Goal: Task Accomplishment & Management: Manage account settings

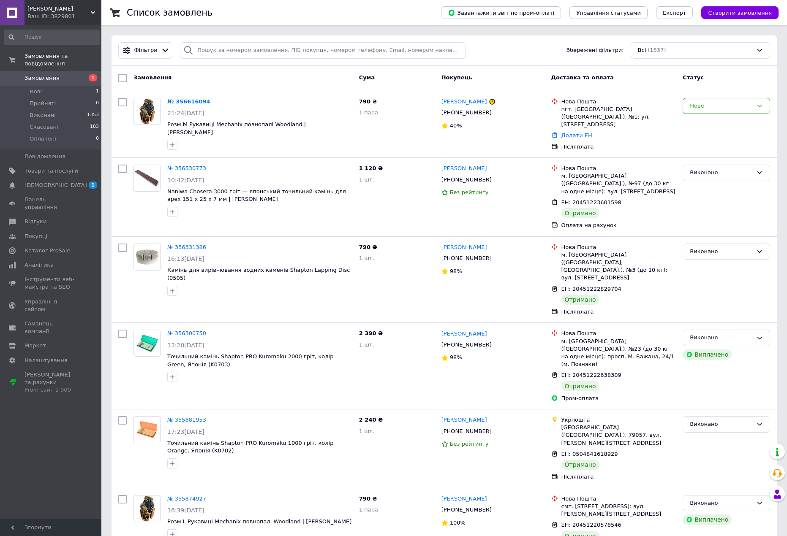
click at [47, 4] on div "[PERSON_NAME] Ваш ID: 3829801" at bounding box center [62, 12] width 77 height 25
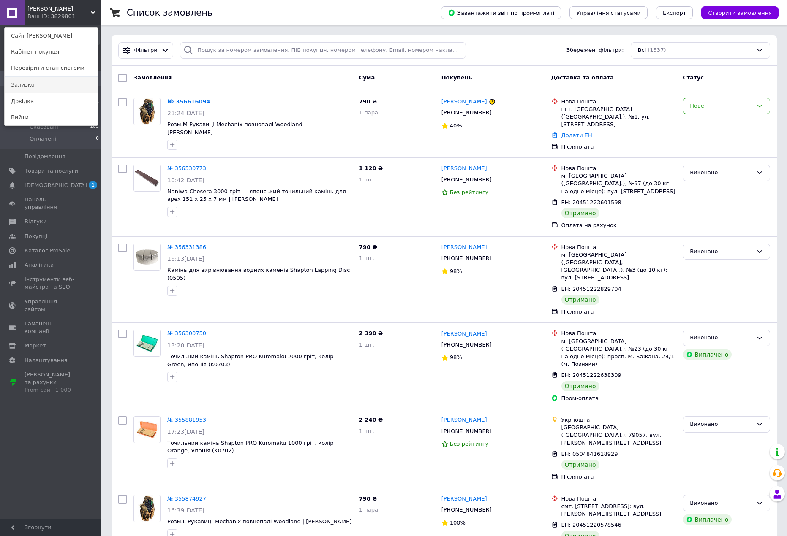
click at [20, 85] on link "Зализко" at bounding box center [51, 85] width 93 height 16
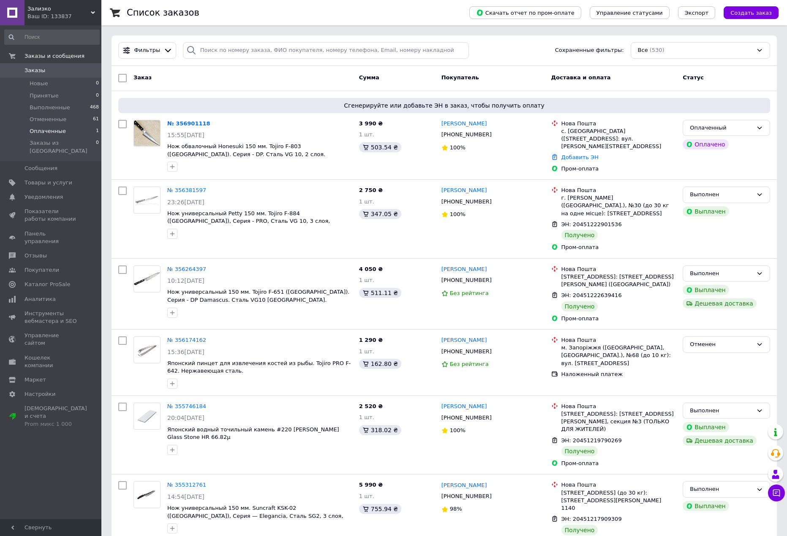
click at [63, 130] on li "Оплаченные 1" at bounding box center [52, 131] width 104 height 12
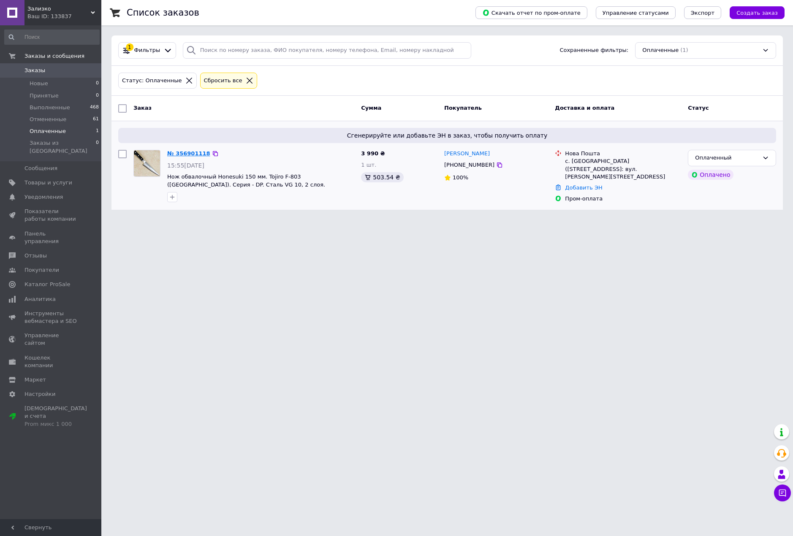
click at [184, 155] on link "№ 356901118" at bounding box center [188, 153] width 43 height 6
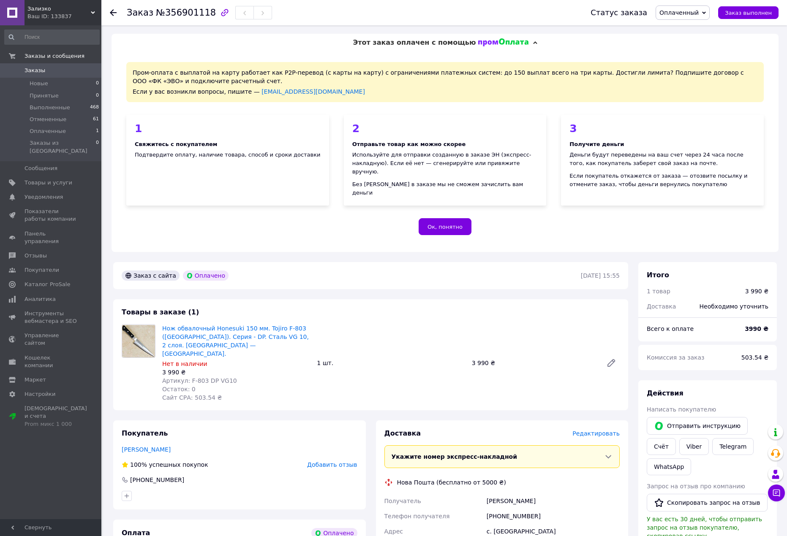
click at [692, 14] on span "Оплаченный" at bounding box center [678, 12] width 39 height 7
click at [683, 27] on li "Принят" at bounding box center [682, 29] width 53 height 13
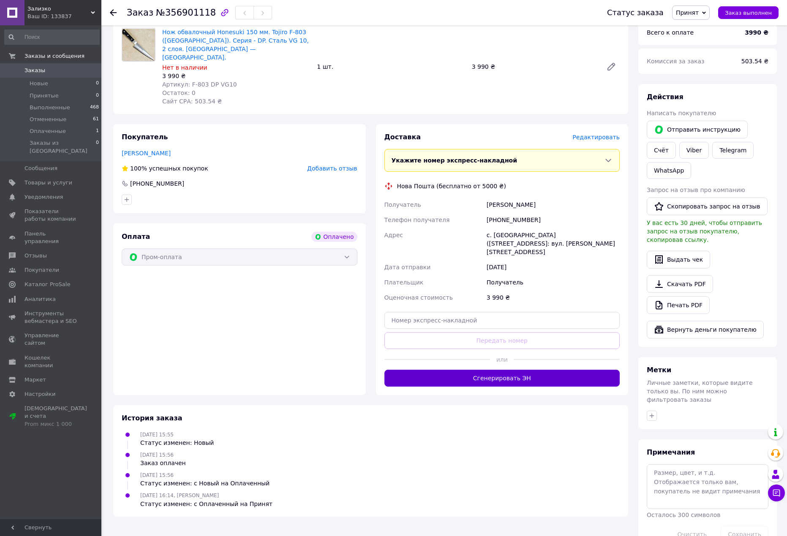
click at [495, 370] on button "Сгенерировать ЭН" at bounding box center [502, 378] width 236 height 17
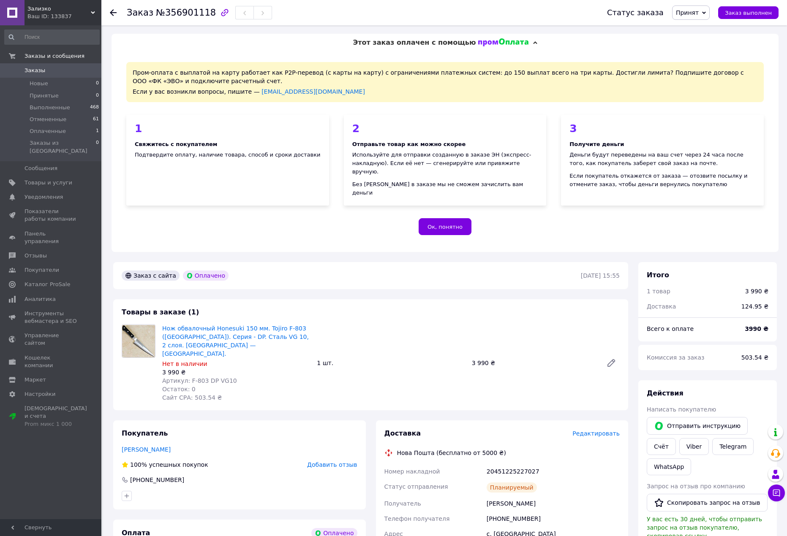
scroll to position [155, 0]
